Goal: Task Accomplishment & Management: Use online tool/utility

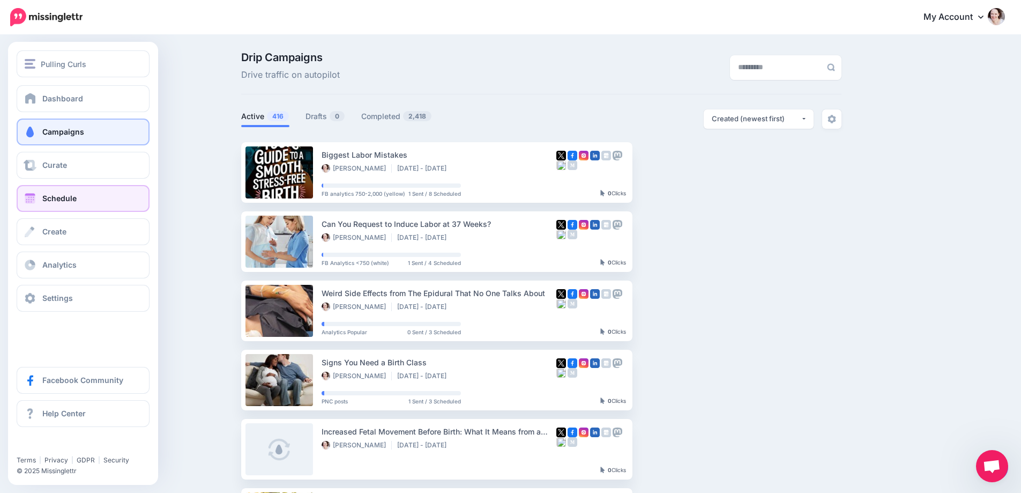
click at [47, 200] on span "Schedule" at bounding box center [59, 198] width 34 height 9
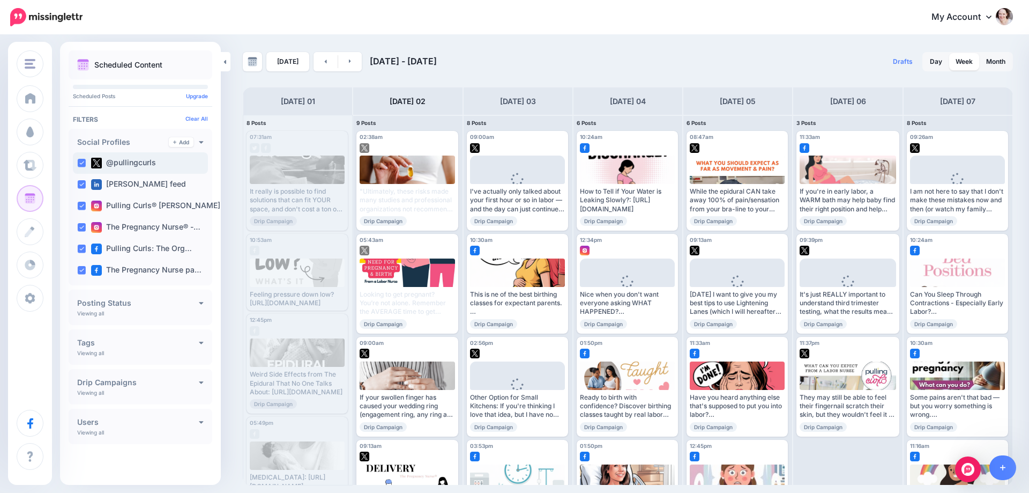
click at [80, 160] on ins at bounding box center [81, 163] width 9 height 9
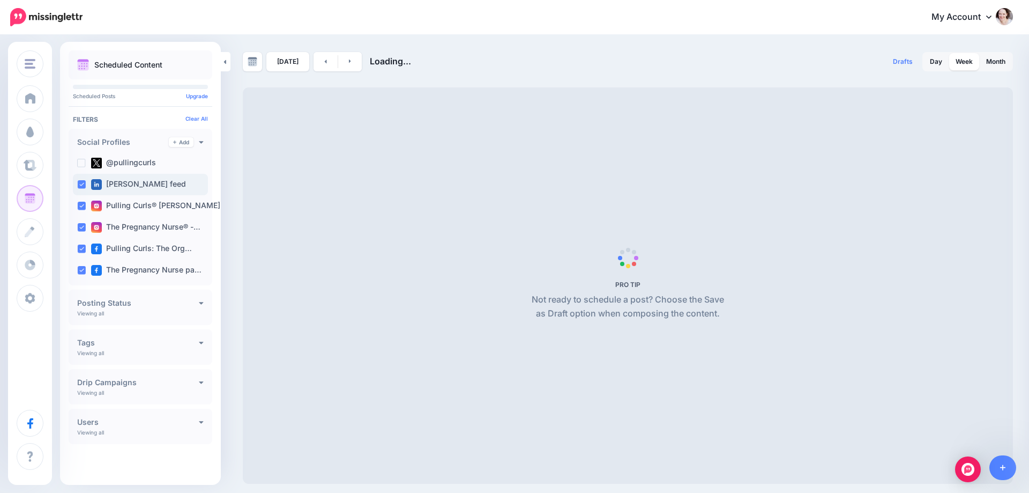
click at [77, 182] on ins at bounding box center [81, 184] width 9 height 9
click at [83, 206] on ins at bounding box center [81, 206] width 9 height 9
click at [78, 231] on ins at bounding box center [81, 227] width 9 height 9
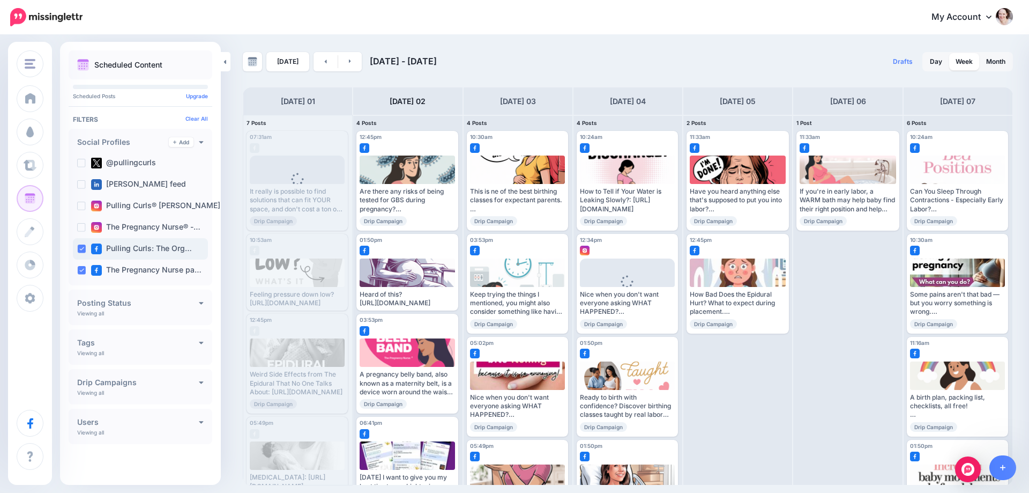
click at [77, 243] on div "Pulling Curls: The Org…" at bounding box center [140, 248] width 135 height 21
